Goal: Task Accomplishment & Management: Manage account settings

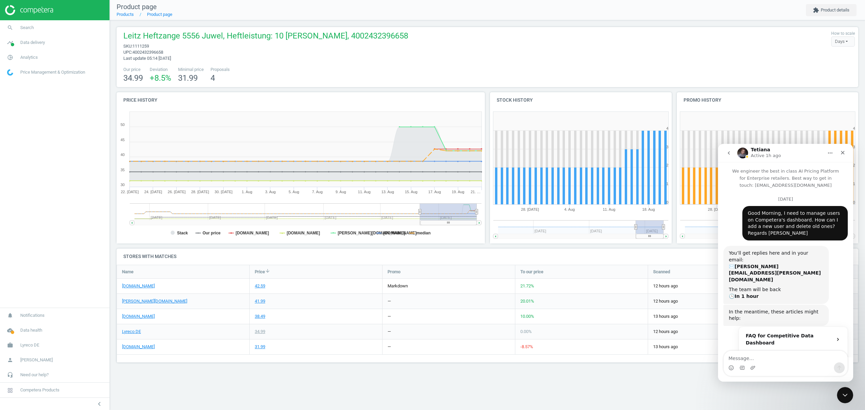
scroll to position [112, 756]
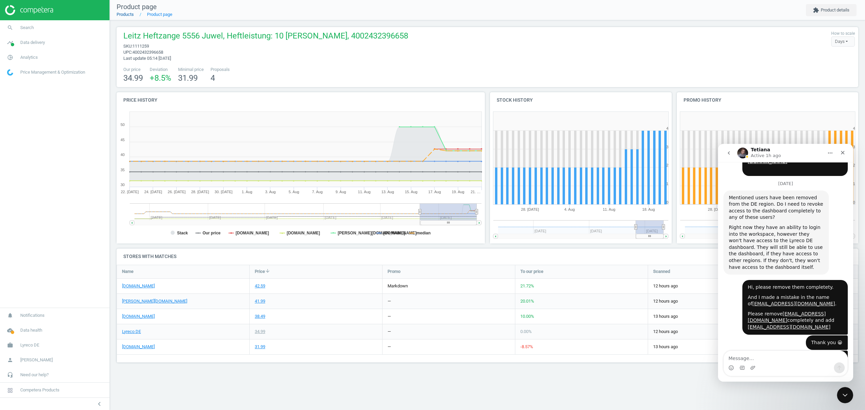
click at [124, 14] on link "Products" at bounding box center [125, 14] width 17 height 5
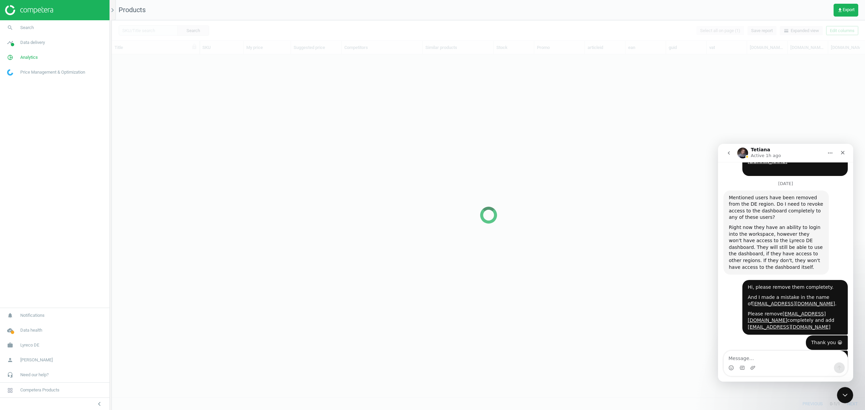
scroll to position [329, 747]
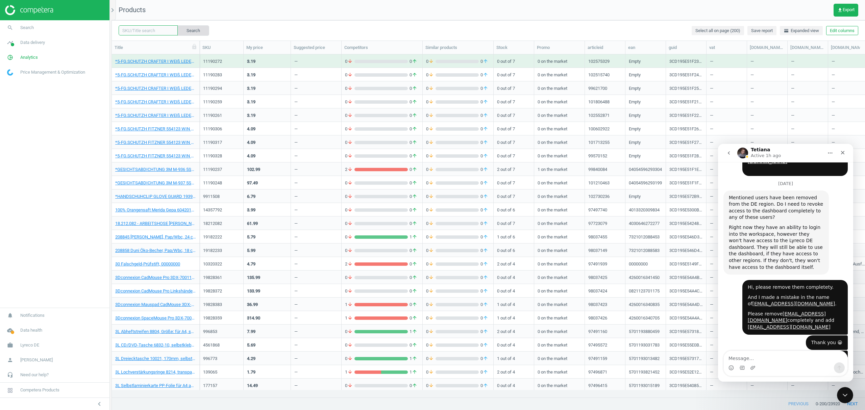
drag, startPoint x: 143, startPoint y: 30, endPoint x: 177, endPoint y: 33, distance: 34.3
click at [143, 30] on input "text" at bounding box center [148, 30] width 59 height 10
paste input "18497792"
type input "18497792"
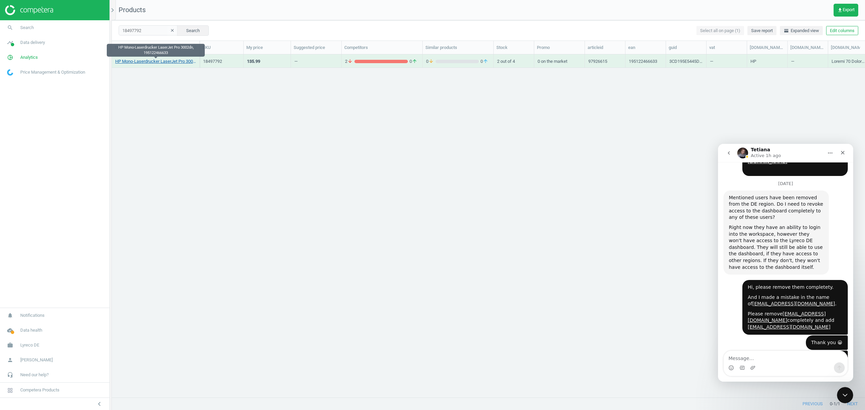
click at [154, 63] on link "HP Mono-Laserdrucker LaserJet Pro 3002dn, 195122466633" at bounding box center [155, 61] width 81 height 6
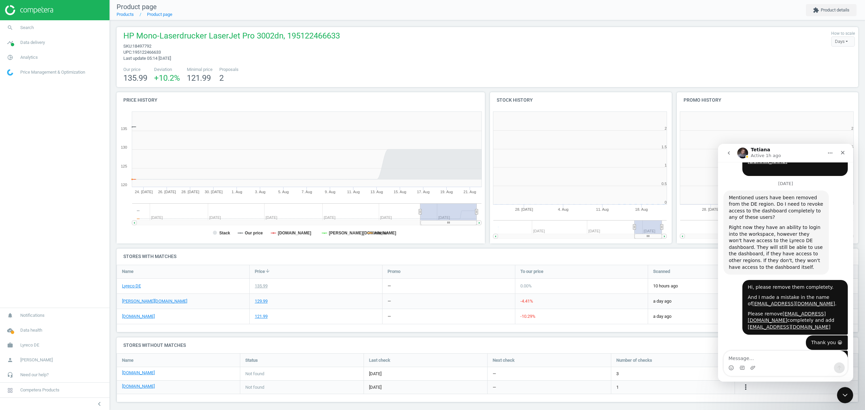
scroll to position [3, 3]
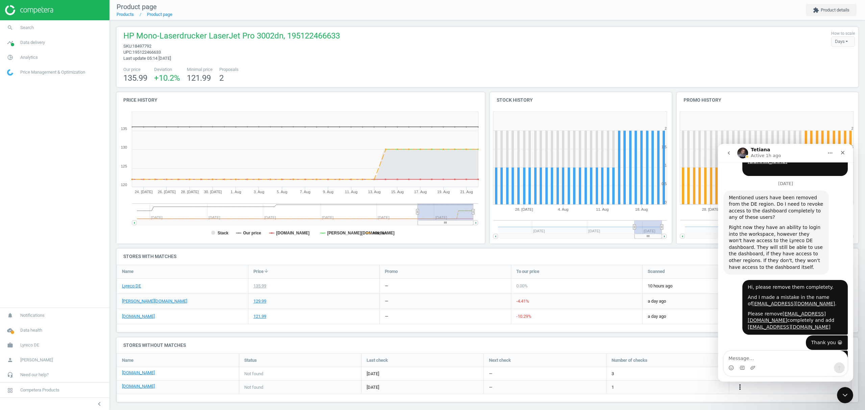
click at [739, 388] on icon "more_vert" at bounding box center [740, 387] width 8 height 8
click at [667, 387] on link "Edit URL/product option" at bounding box center [687, 388] width 93 height 10
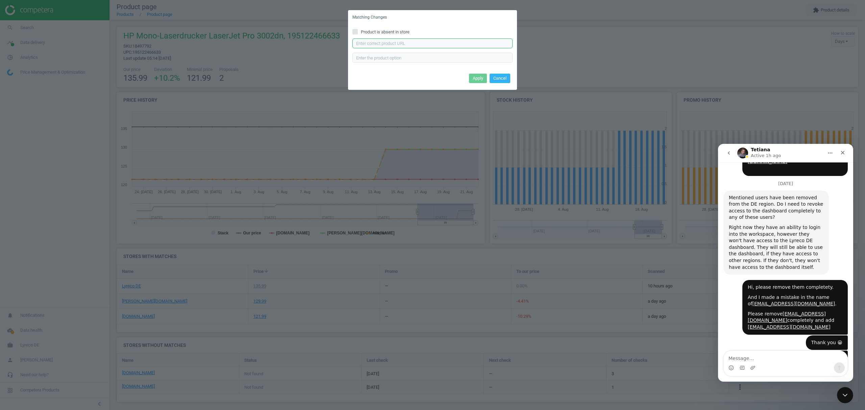
click at [390, 44] on input "text" at bounding box center [433, 44] width 160 height 10
paste input "[URL][DOMAIN_NAME]"
type input "[URL][DOMAIN_NAME]"
click at [472, 75] on button "Apply" at bounding box center [478, 78] width 18 height 9
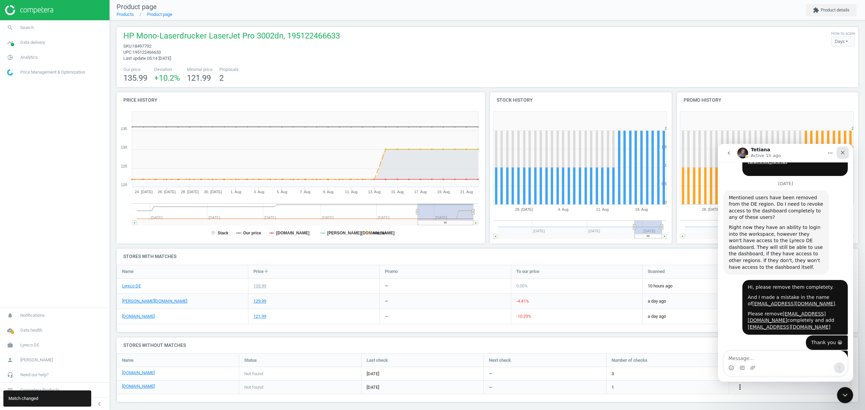
click at [846, 153] on div "Close" at bounding box center [843, 153] width 12 height 12
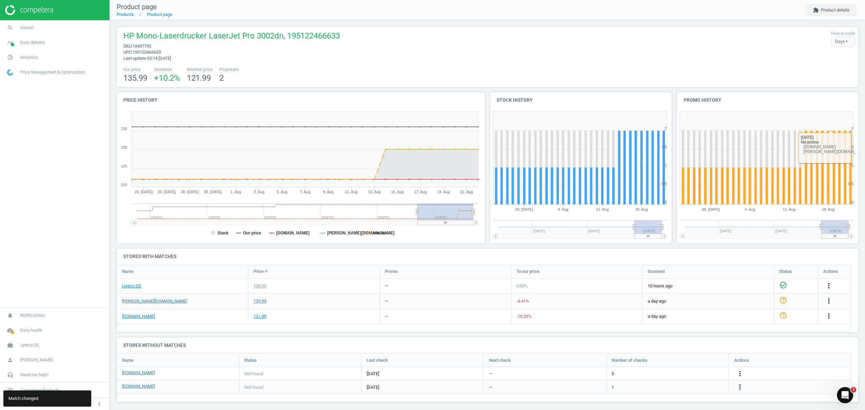
scroll to position [777, 0]
click at [125, 16] on link "Products" at bounding box center [125, 14] width 17 height 5
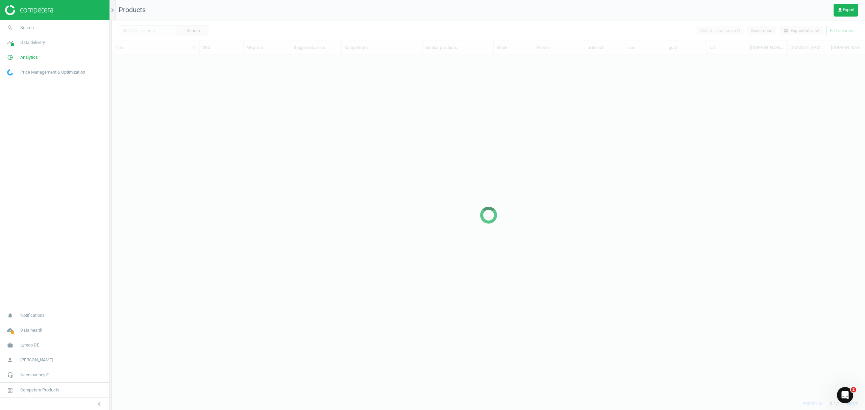
scroll to position [329, 747]
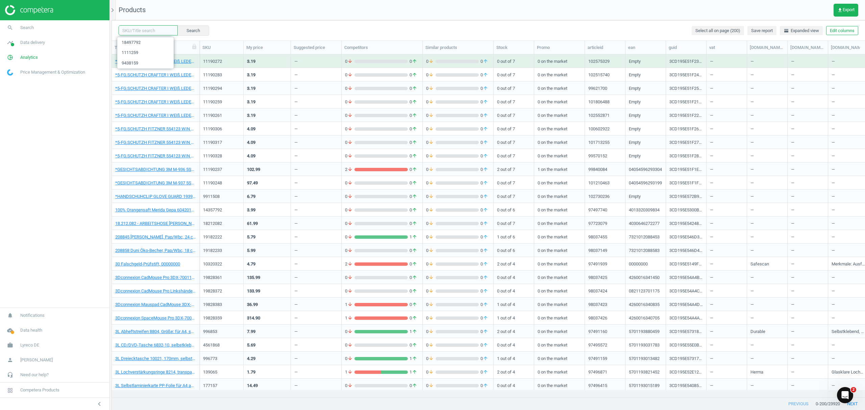
click at [146, 32] on input "text" at bounding box center [148, 30] width 59 height 10
paste input "18687754"
type input "18687754"
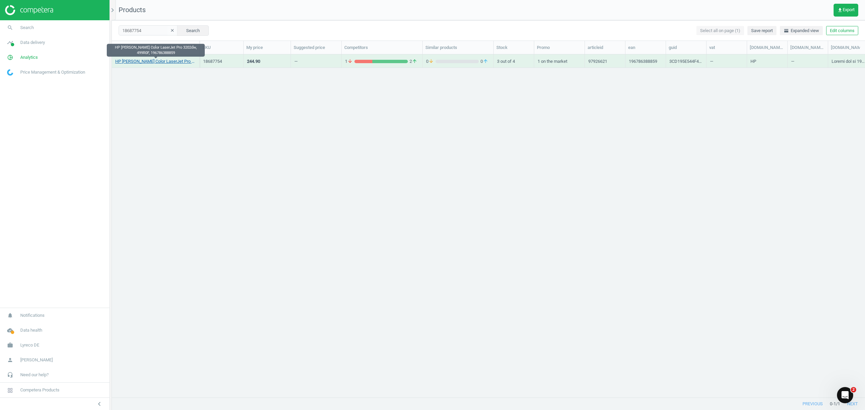
click at [152, 62] on link "HP [PERSON_NAME] Color LaserJet Pro 3202dw, 499R0F, 196786388859" at bounding box center [155, 61] width 81 height 6
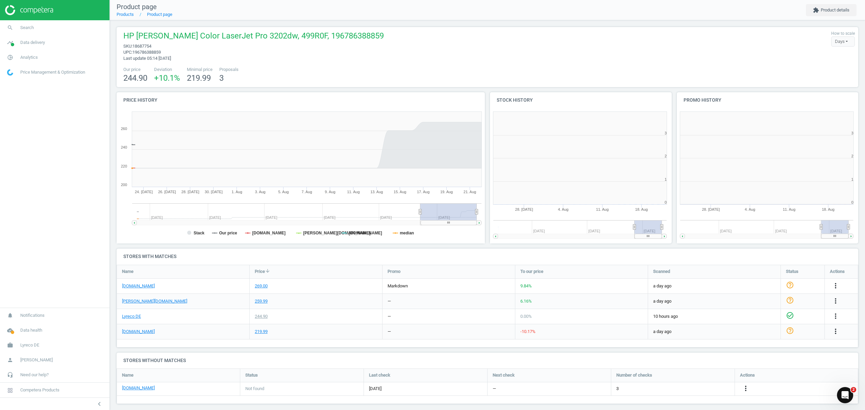
scroll to position [3, 3]
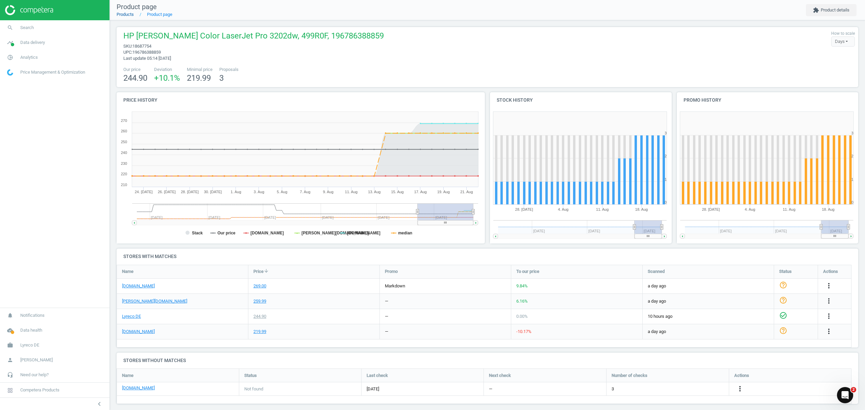
click at [125, 16] on link "Products" at bounding box center [125, 14] width 17 height 5
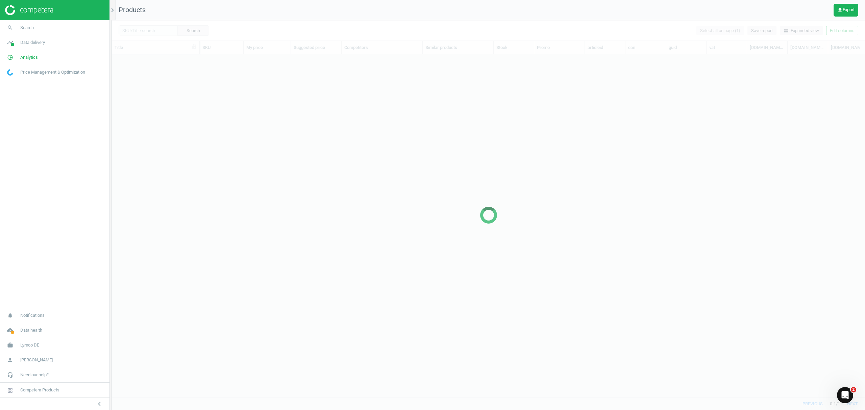
scroll to position [329, 747]
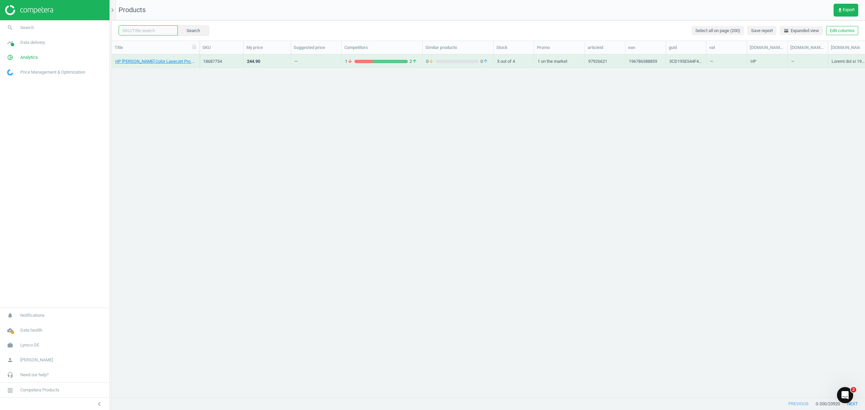
click at [147, 30] on input "text" at bounding box center [148, 30] width 59 height 10
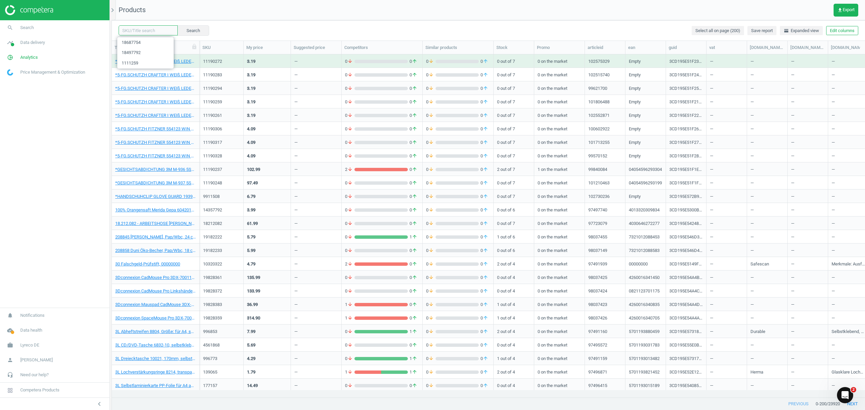
paste input "17994133"
type input "17994133"
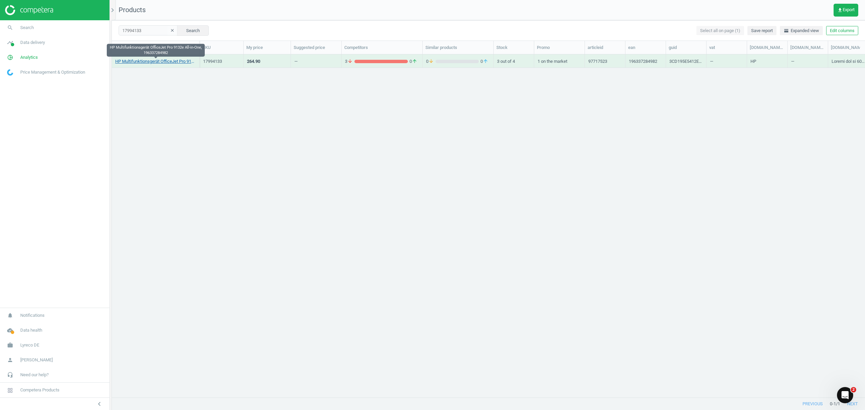
click at [152, 62] on link "HP Multifunktionsgerät OfficeJet Pro 9132e All-in-One, 196337284982" at bounding box center [155, 61] width 81 height 6
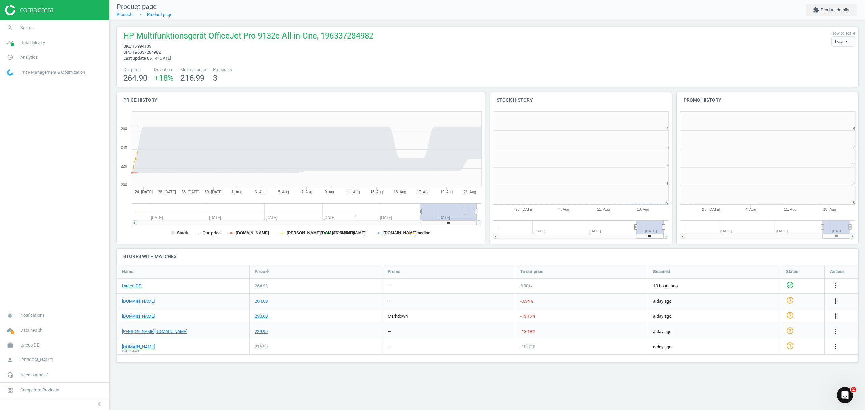
scroll to position [149, 195]
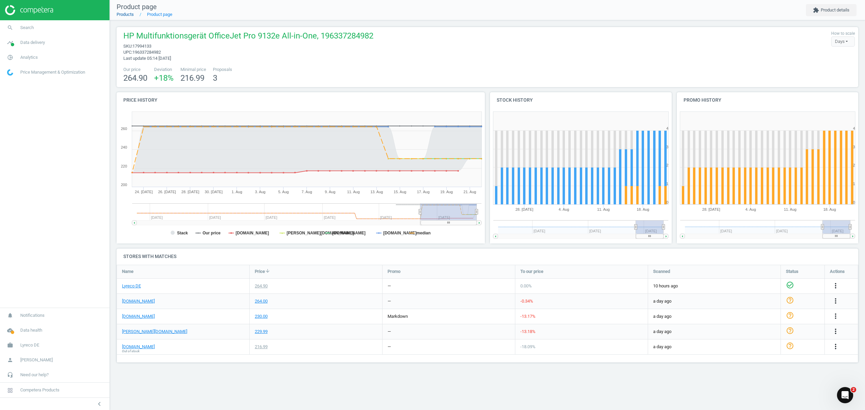
click at [122, 14] on link "Products" at bounding box center [125, 14] width 17 height 5
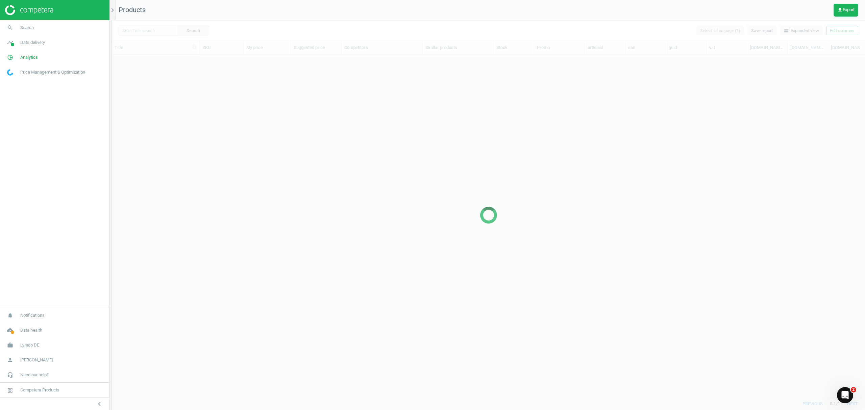
scroll to position [329, 747]
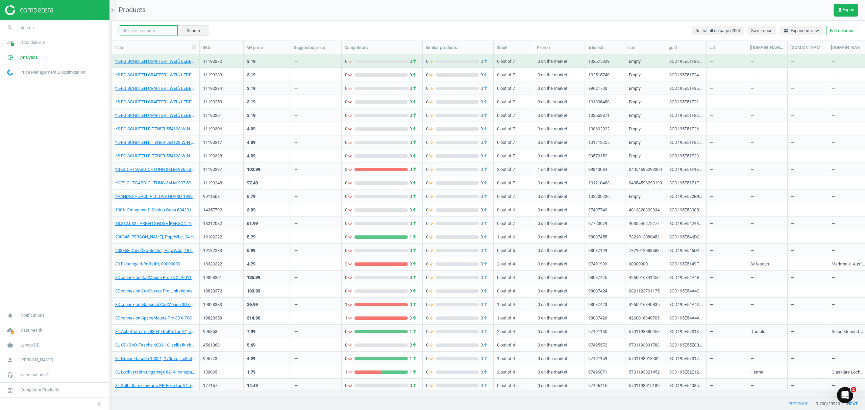
click at [158, 30] on input "text" at bounding box center [148, 30] width 59 height 10
paste input "17994122"
type input "17994122"
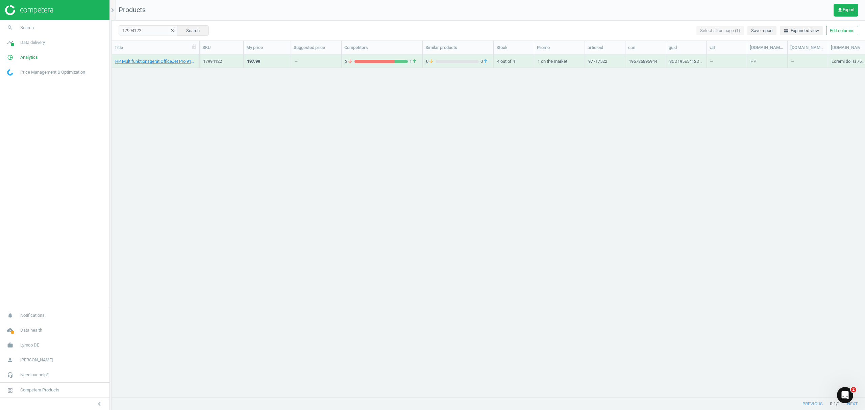
click at [158, 67] on div "HP Multifunktionsgerät OfficeJet Pro 9120e All-in-One, hellgrau, 196786895944" at bounding box center [155, 62] width 81 height 8
click at [158, 63] on link "HP Multifunktionsgerät OfficeJet Pro 9120e All-in-One, hellgrau, 196786895944" at bounding box center [155, 61] width 81 height 6
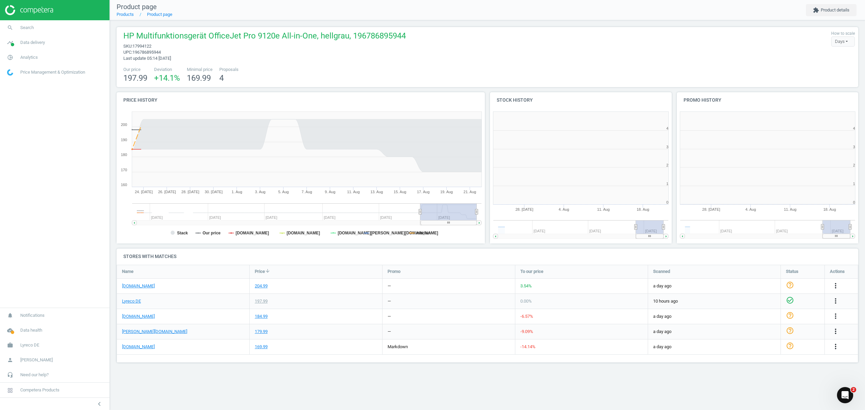
scroll to position [149, 195]
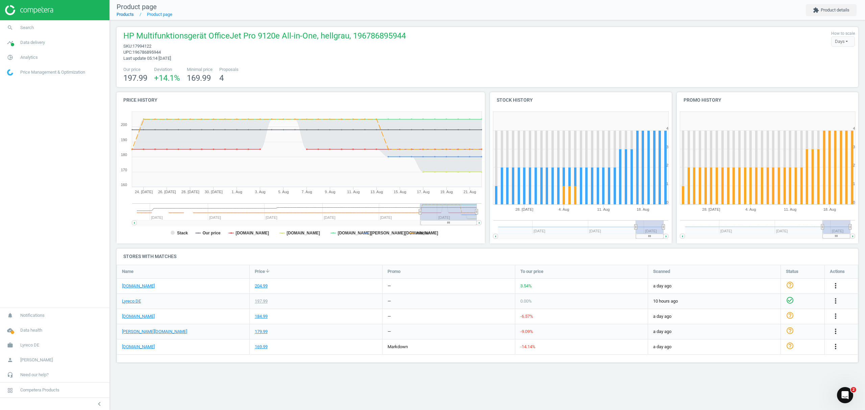
click at [123, 13] on link "Products" at bounding box center [125, 14] width 17 height 5
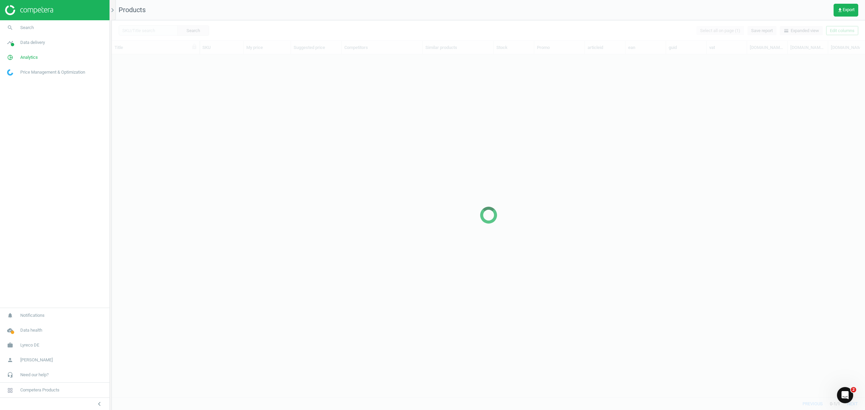
scroll to position [329, 747]
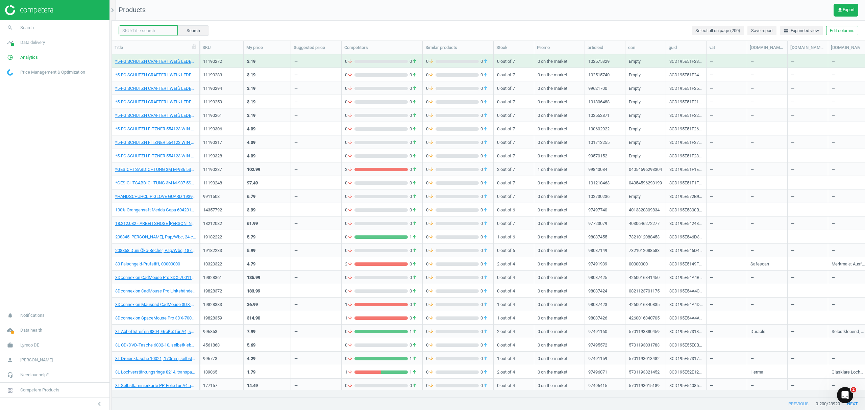
click at [156, 29] on input "text" at bounding box center [148, 30] width 59 height 10
paste input "13408462"
type input "13408462"
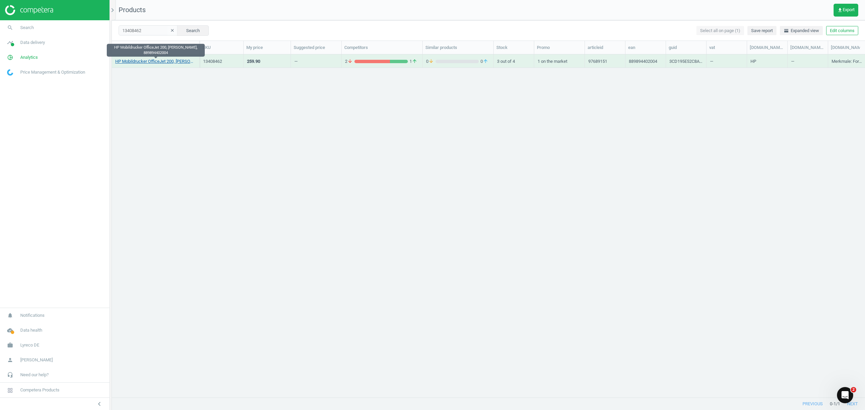
click at [156, 61] on link "HP Mobildrucker OfficeJet 200, [PERSON_NAME], 889894402004" at bounding box center [155, 61] width 81 height 6
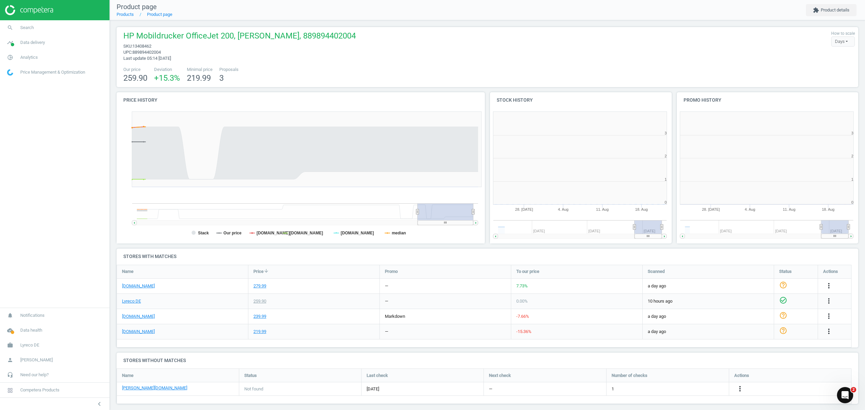
scroll to position [3, 3]
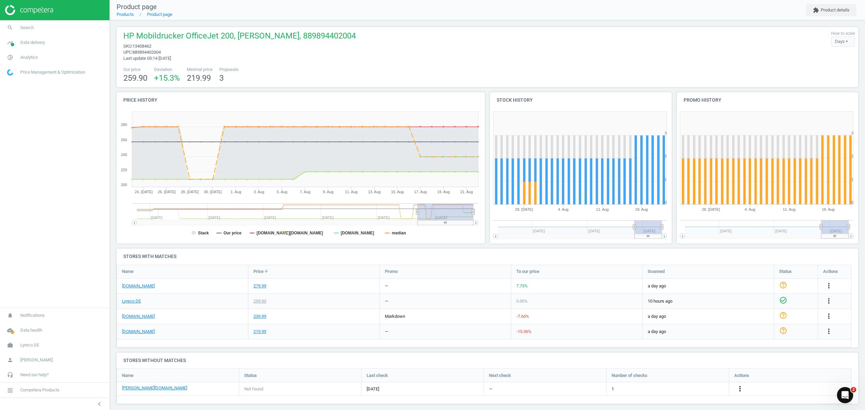
click at [740, 389] on icon "more_vert" at bounding box center [740, 389] width 8 height 8
click at [679, 390] on link "Edit URL/product option" at bounding box center [687, 389] width 93 height 10
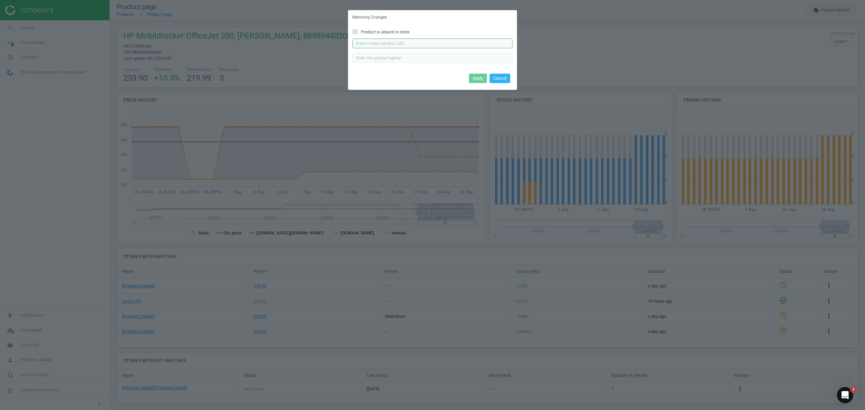
click at [434, 41] on input "text" at bounding box center [433, 44] width 160 height 10
paste input "[URL][DOMAIN_NAME][PERSON_NAME]"
type input "[URL][DOMAIN_NAME][PERSON_NAME]"
click at [475, 80] on button "Apply" at bounding box center [478, 78] width 18 height 9
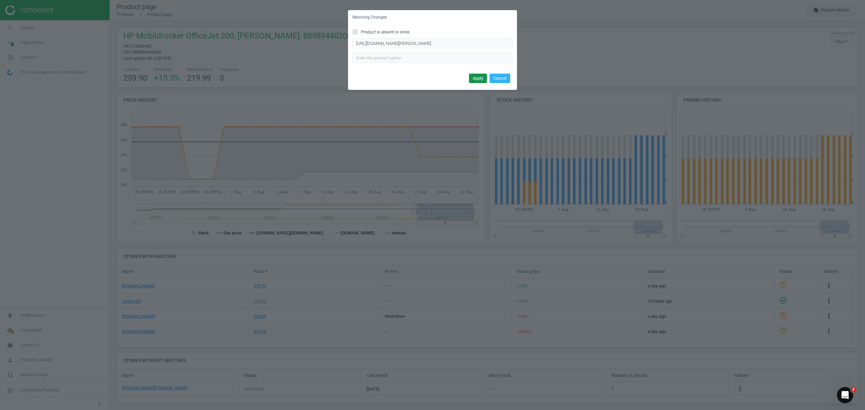
scroll to position [0, 0]
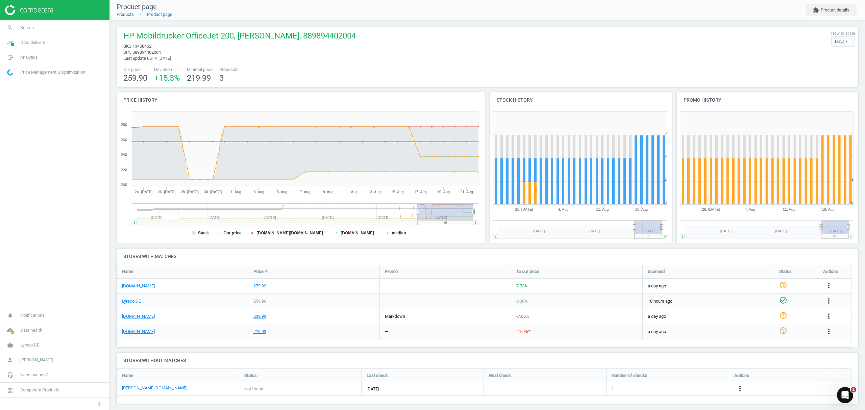
click at [126, 14] on link "Products" at bounding box center [125, 14] width 17 height 5
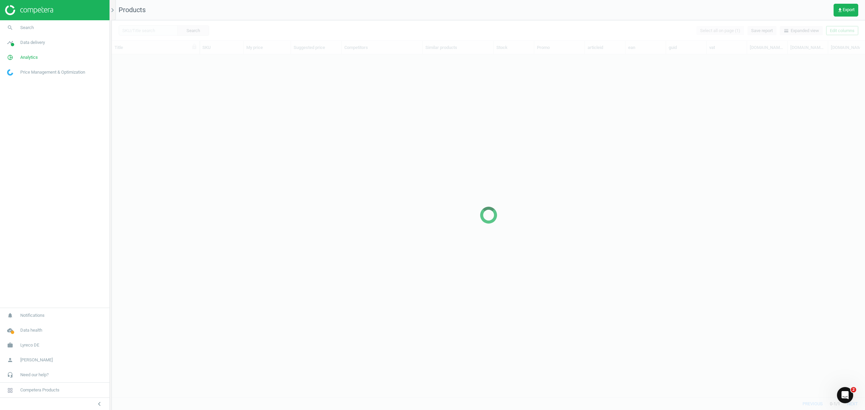
scroll to position [329, 747]
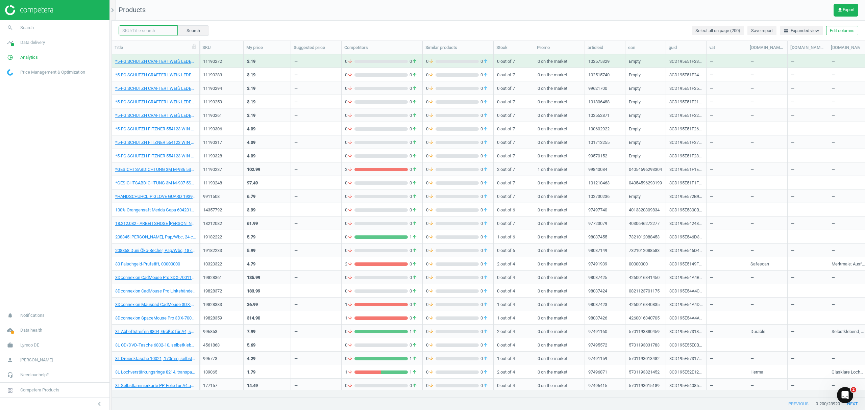
click at [157, 31] on input "text" at bounding box center [148, 30] width 59 height 10
paste input "17067994"
type input "17067994"
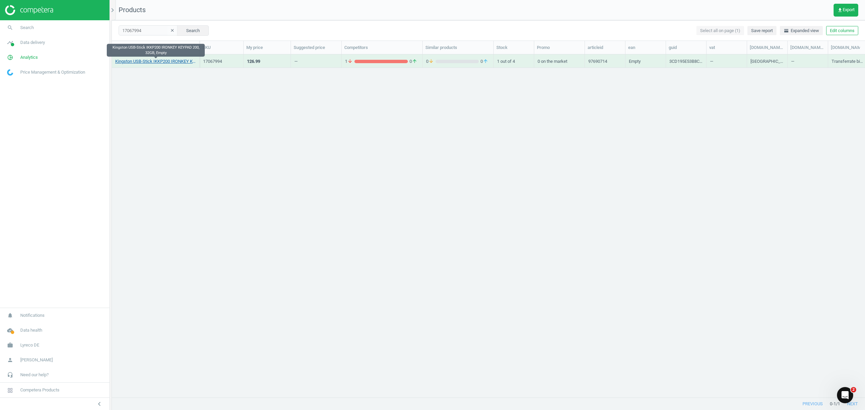
click at [179, 61] on link "Kingston USB-Stick IKKP200 IRONKEY KEYPAD 200, 32GB, Empty" at bounding box center [155, 61] width 81 height 6
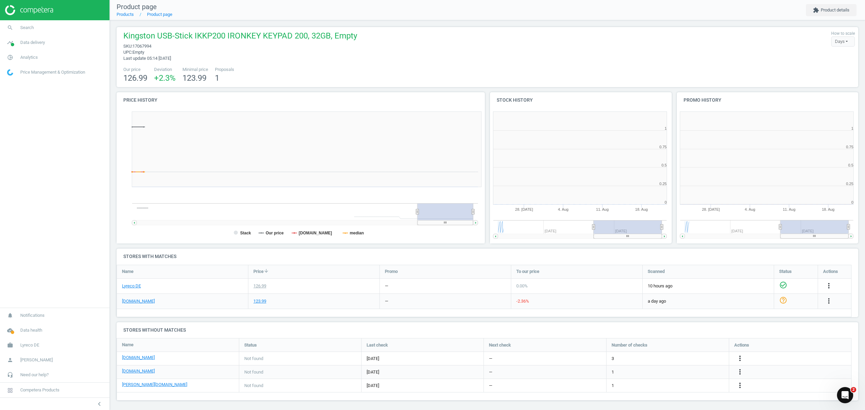
scroll to position [149, 194]
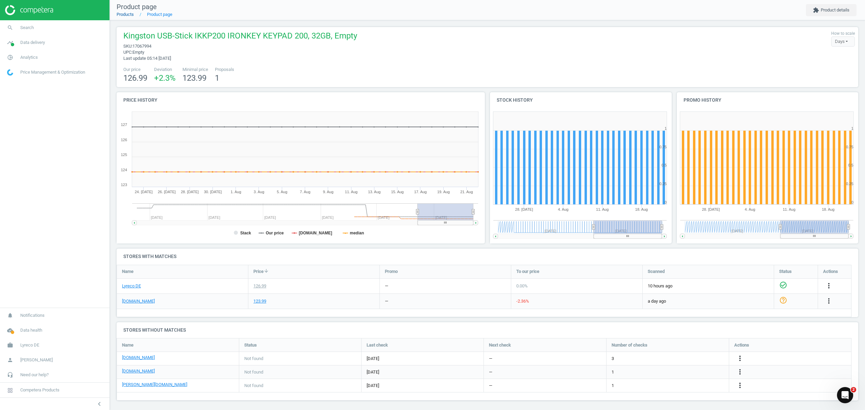
click at [123, 14] on link "Products" at bounding box center [125, 14] width 17 height 5
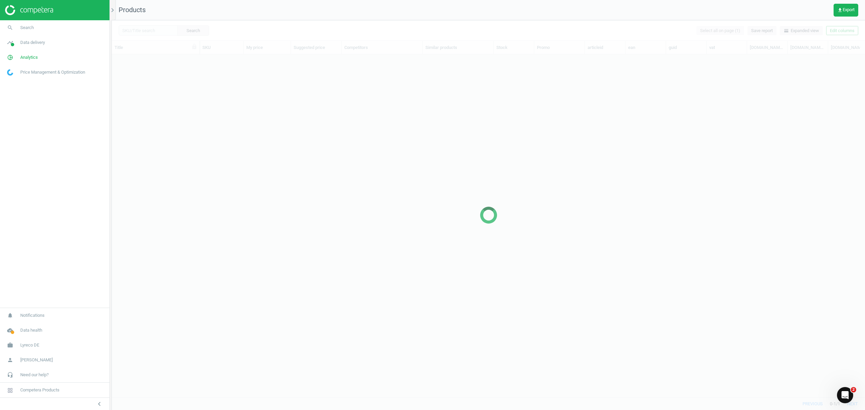
scroll to position [329, 747]
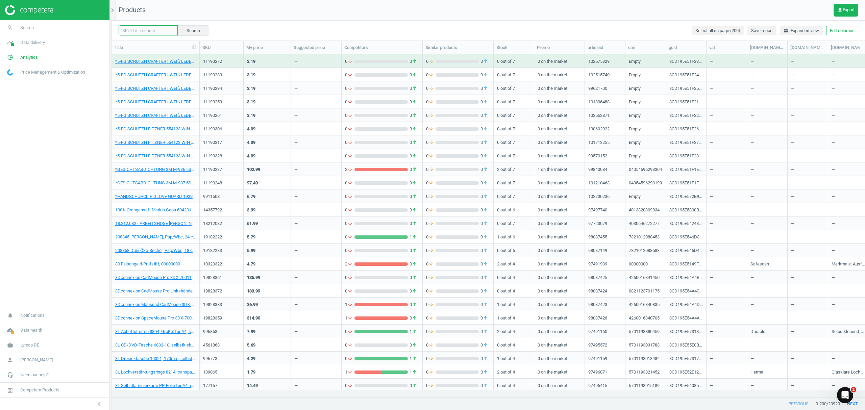
click at [153, 31] on input "text" at bounding box center [148, 30] width 59 height 10
paste input "18117174"
type input "18117174"
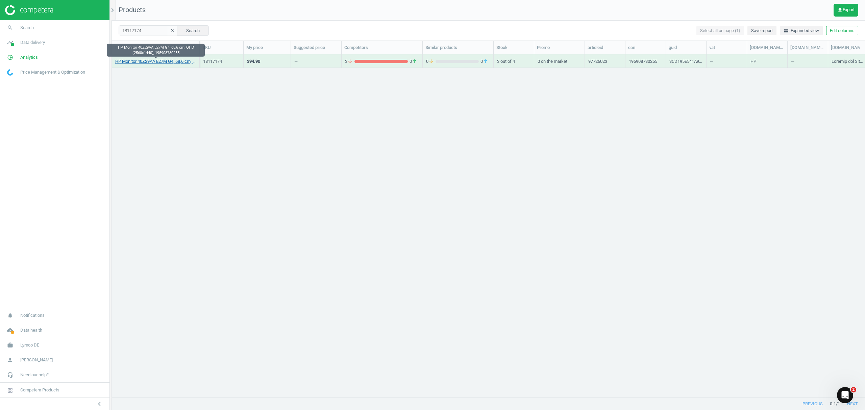
click at [156, 61] on link "HP Monitor 40Z29AA E27M G4, 68,6 cm, QHD (2560x1440), 195908730255" at bounding box center [155, 61] width 81 height 6
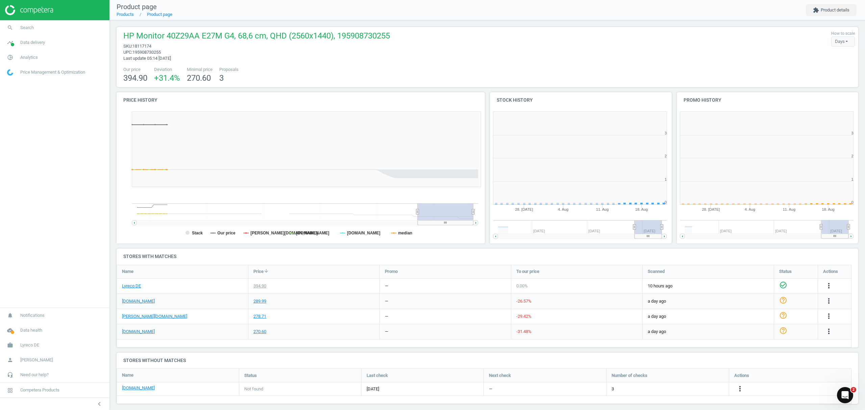
scroll to position [3, 3]
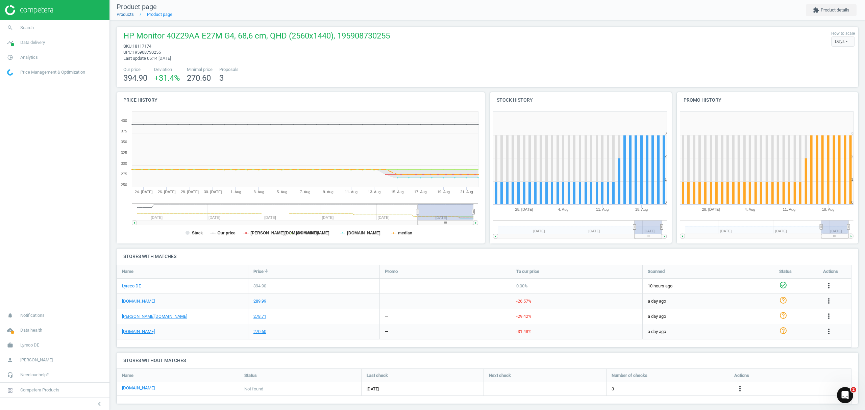
click at [127, 13] on link "Products" at bounding box center [125, 14] width 17 height 5
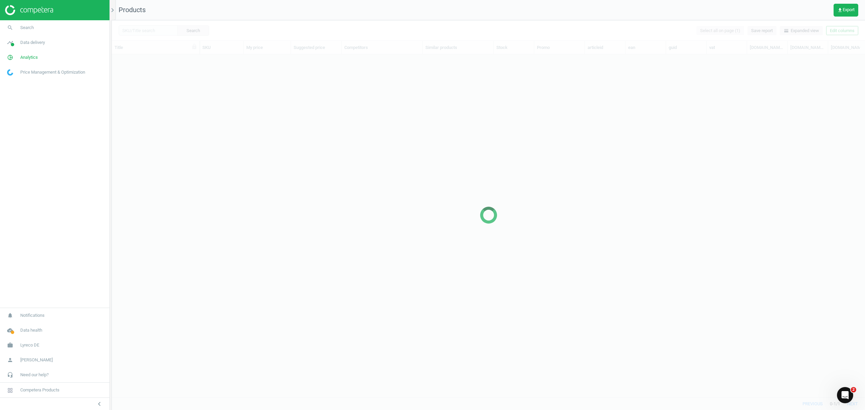
scroll to position [329, 747]
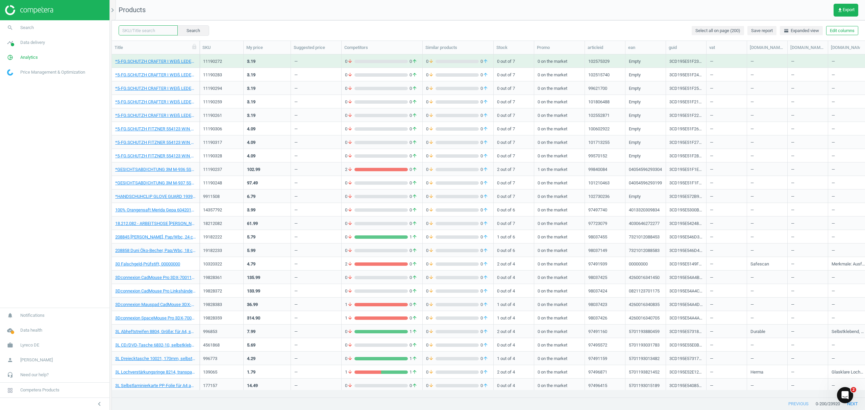
click at [145, 28] on input "text" at bounding box center [148, 30] width 59 height 10
paste input "19054036"
type input "19054036"
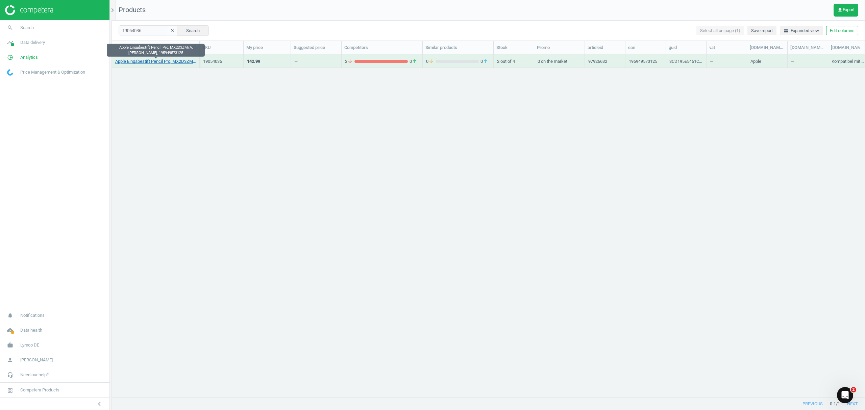
click at [151, 62] on link "Apple Eingabestift Pencil Pro, MX2D3ZM/A, [PERSON_NAME], 195949573125" at bounding box center [155, 61] width 81 height 6
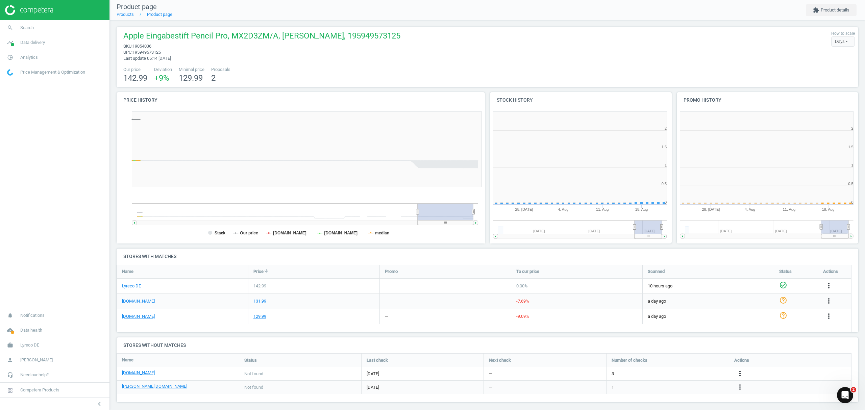
scroll to position [149, 194]
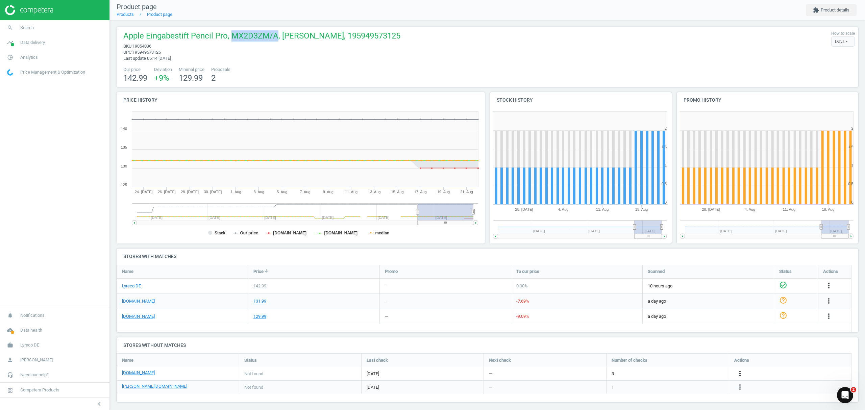
drag, startPoint x: 275, startPoint y: 34, endPoint x: 233, endPoint y: 34, distance: 42.6
click at [233, 34] on span "Apple Eingabestift Pencil Pro, MX2D3ZM/A, [PERSON_NAME], 195949573125" at bounding box center [261, 36] width 277 height 13
copy span "MX2D3ZM/A"
click at [125, 13] on link "Products" at bounding box center [125, 14] width 17 height 5
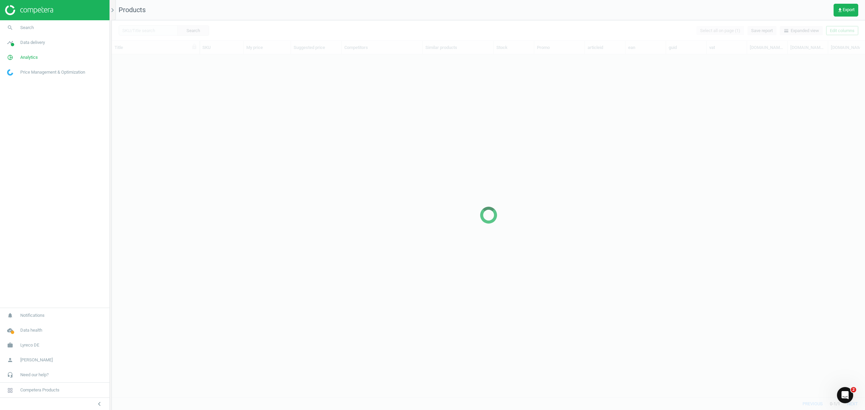
scroll to position [329, 747]
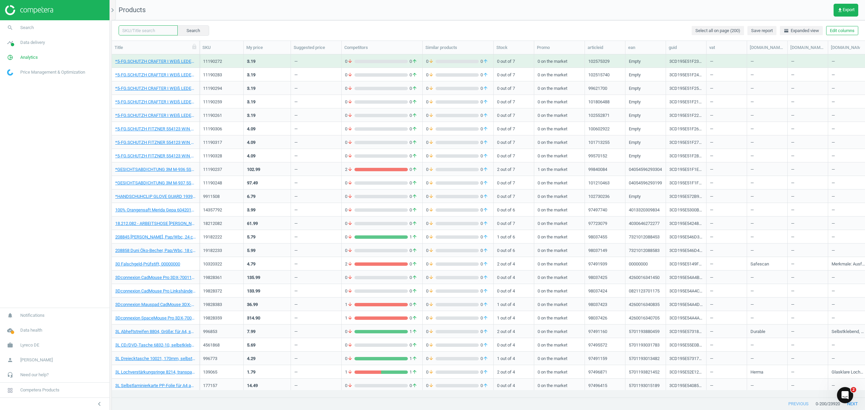
click at [150, 30] on input "text" at bounding box center [148, 30] width 59 height 10
paste input "19828862"
type input "19828862"
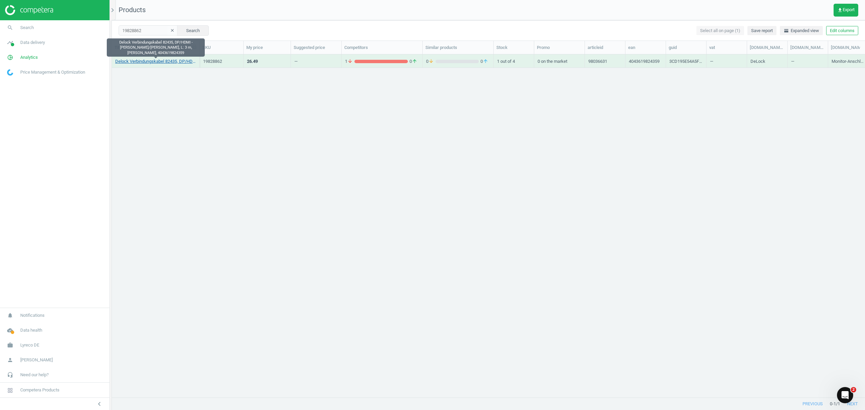
click at [152, 63] on link "Delock Verbindungskabel 82435, DP/HDMI - [PERSON_NAME]/[PERSON_NAME], L: 3 m, […" at bounding box center [155, 61] width 81 height 6
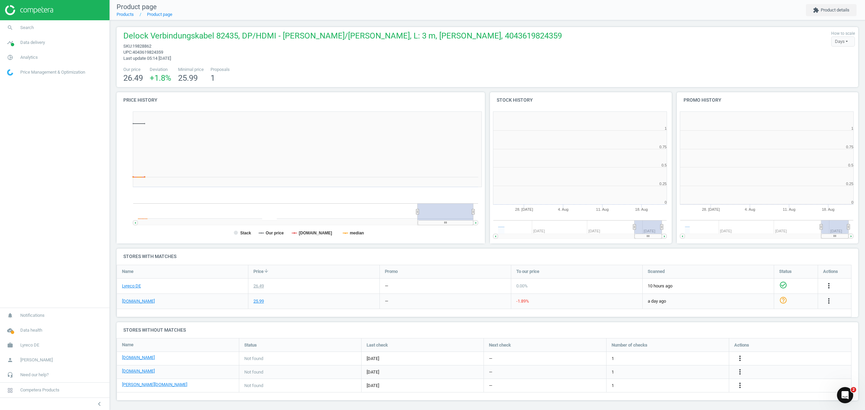
scroll to position [149, 194]
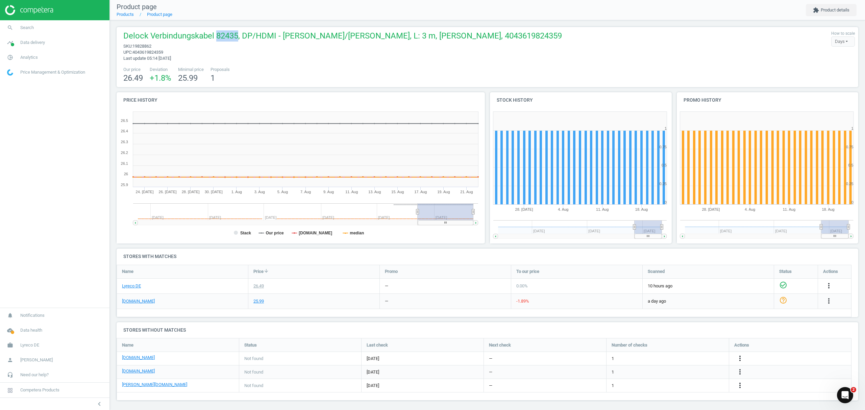
drag, startPoint x: 237, startPoint y: 34, endPoint x: 218, endPoint y: 33, distance: 18.6
click at [218, 33] on span "Delock Verbindungskabel 82435, DP/HDMI - [PERSON_NAME]/[PERSON_NAME], L: 3 m, […" at bounding box center [342, 36] width 439 height 13
drag, startPoint x: 401, startPoint y: 37, endPoint x: 456, endPoint y: 34, distance: 55.5
click at [456, 34] on span "Delock Verbindungskabel 82435, DP/HDMI - [PERSON_NAME]/[PERSON_NAME], L: 3 m, […" at bounding box center [342, 36] width 439 height 13
copy span "4043619824359"
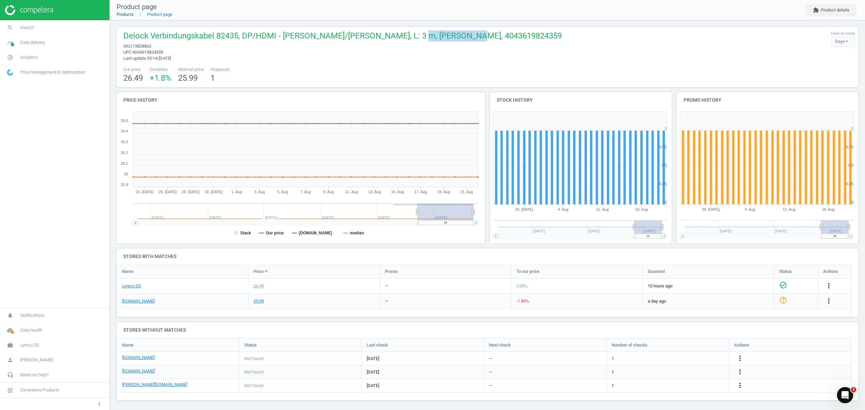
click at [124, 16] on link "Products" at bounding box center [125, 14] width 17 height 5
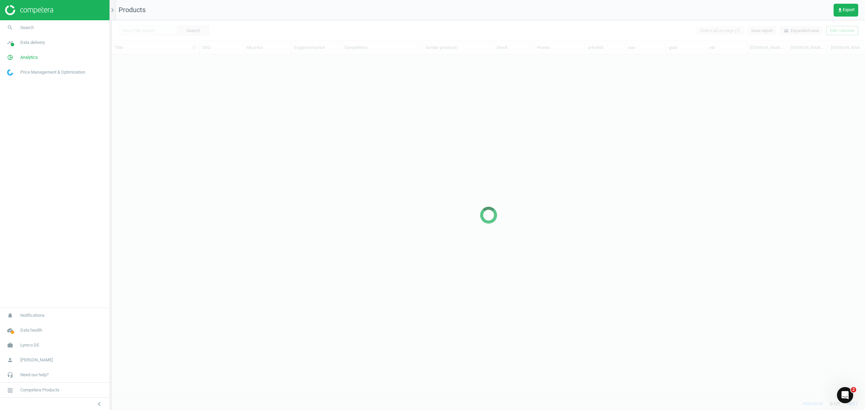
scroll to position [329, 747]
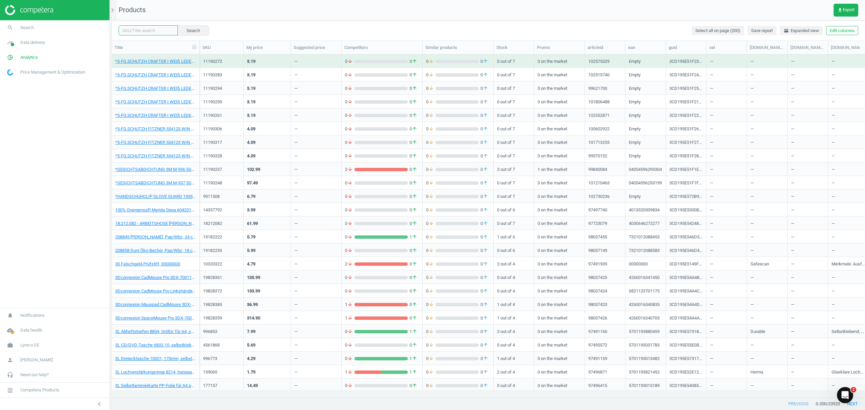
click at [155, 27] on input "text" at bounding box center [148, 30] width 59 height 10
paste input "20422003"
type input "20422003"
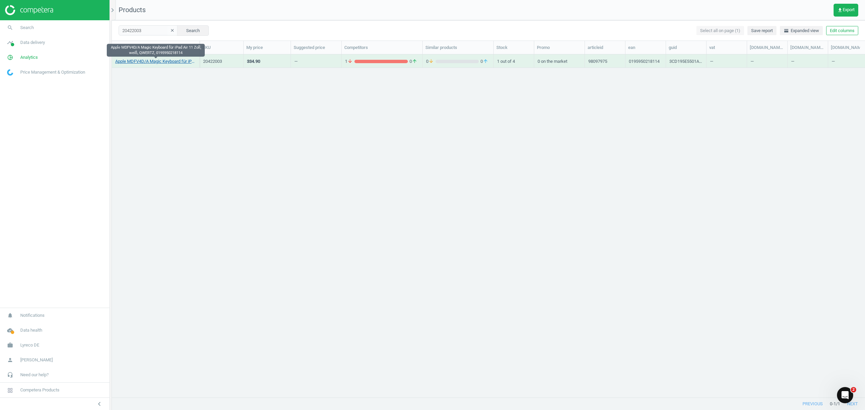
click at [164, 64] on link "Apple MDFV4D/A Magic Keyboard für iPad Air 11 Zoll, weiß, QWERTZ, 0195950218114" at bounding box center [155, 61] width 81 height 6
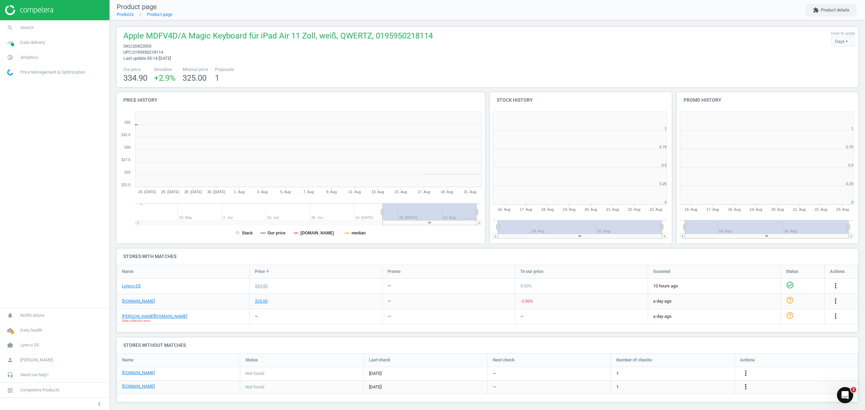
scroll to position [3, 3]
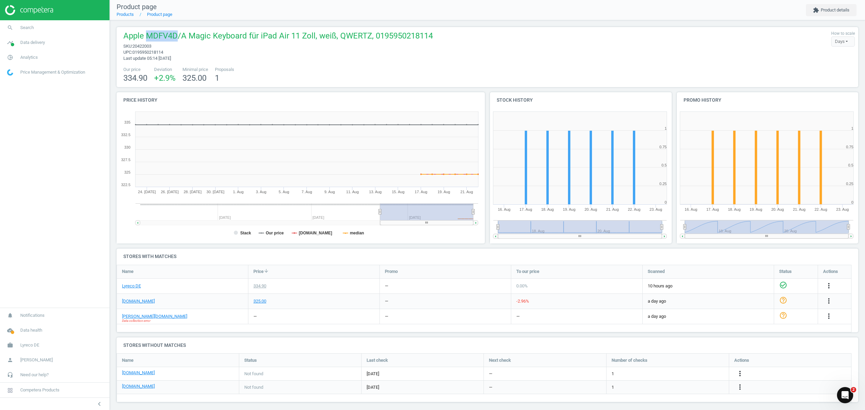
drag, startPoint x: 177, startPoint y: 35, endPoint x: 146, endPoint y: 39, distance: 31.4
click at [146, 39] on span "Apple MDFV4D/A Magic Keyboard für iPad Air 11 Zoll, weiß, QWERTZ, 0195950218114" at bounding box center [278, 36] width 310 height 13
copy span "MDFV4D"
click at [825, 290] on icon "more_vert" at bounding box center [829, 286] width 8 height 8
click at [686, 376] on link "Edit URL/product option" at bounding box center [687, 374] width 93 height 10
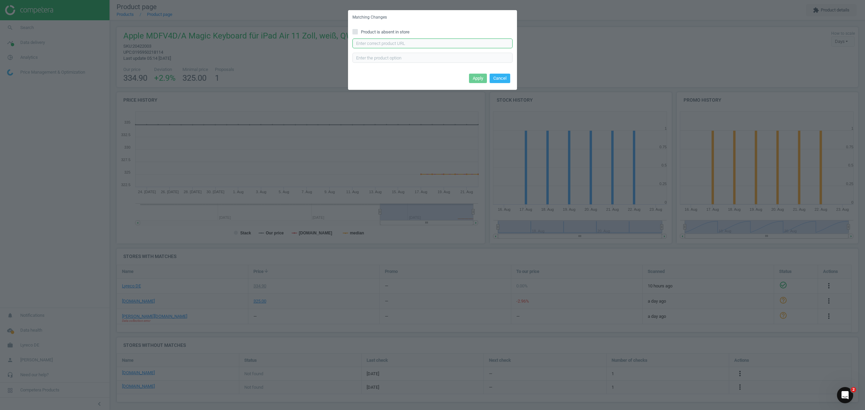
click at [418, 43] on input "text" at bounding box center [433, 44] width 160 height 10
paste input "[URL][DOMAIN_NAME]"
type input "[URL][DOMAIN_NAME]"
click at [477, 77] on button "Apply" at bounding box center [478, 78] width 18 height 9
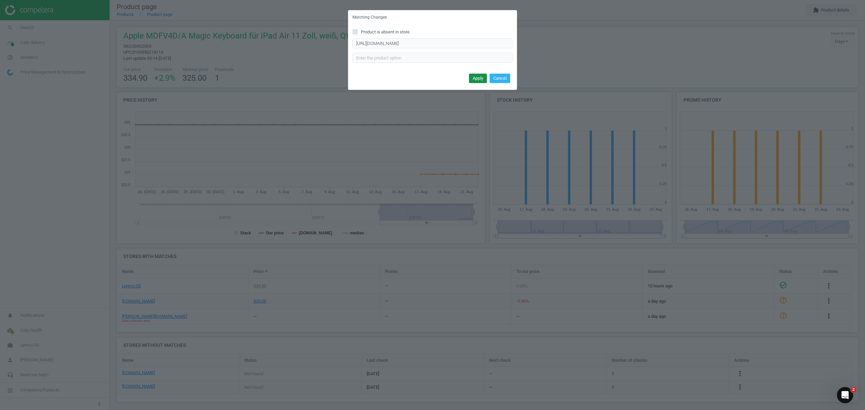
scroll to position [0, 0]
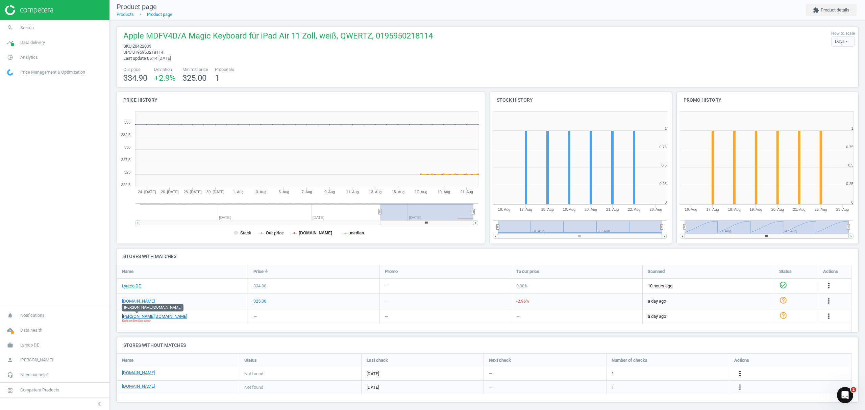
click at [141, 316] on link "[PERSON_NAME][DOMAIN_NAME]" at bounding box center [154, 317] width 65 height 6
drag, startPoint x: 178, startPoint y: 35, endPoint x: 147, endPoint y: 36, distance: 31.1
click at [147, 36] on span "Apple MDFV4D/A Magic Keyboard für iPad Air 11 Zoll, weiß, QWERTZ, 0195950218114" at bounding box center [278, 36] width 310 height 13
copy span "MDFV4D"
click at [828, 315] on icon "more_vert" at bounding box center [829, 316] width 8 height 8
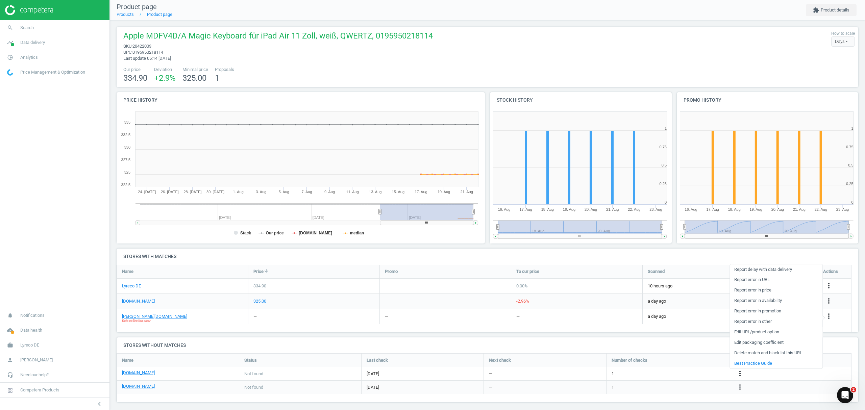
click at [744, 333] on link "Edit URL/product option" at bounding box center [776, 332] width 93 height 10
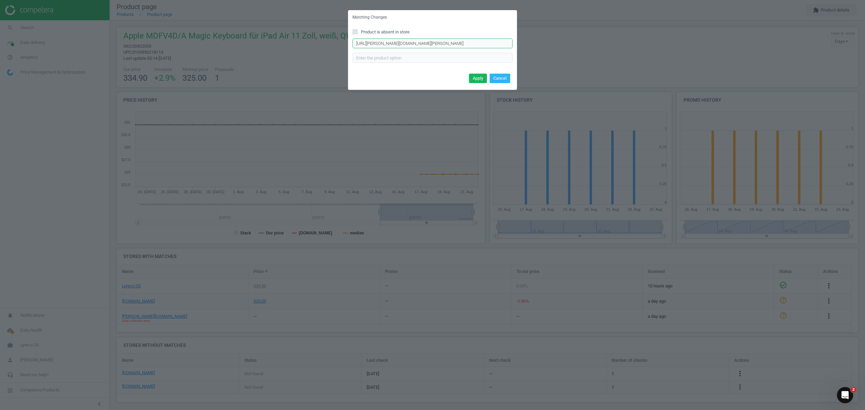
click at [432, 44] on input "[URL][PERSON_NAME][DOMAIN_NAME][PERSON_NAME]" at bounding box center [433, 44] width 160 height 10
paste input "s://[DOMAIN_NAME][URL][PERSON_NAME][PERSON_NAME]"
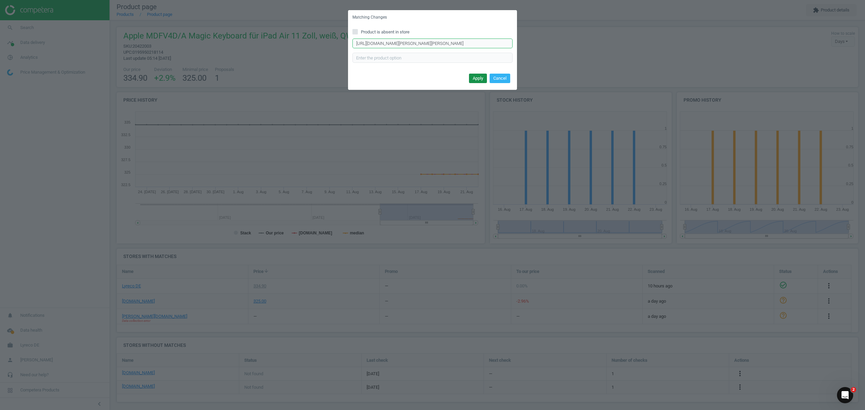
type input "[URL][DOMAIN_NAME][PERSON_NAME][PERSON_NAME]"
click at [475, 77] on button "Apply" at bounding box center [478, 78] width 18 height 9
